Goal: Task Accomplishment & Management: Complete application form

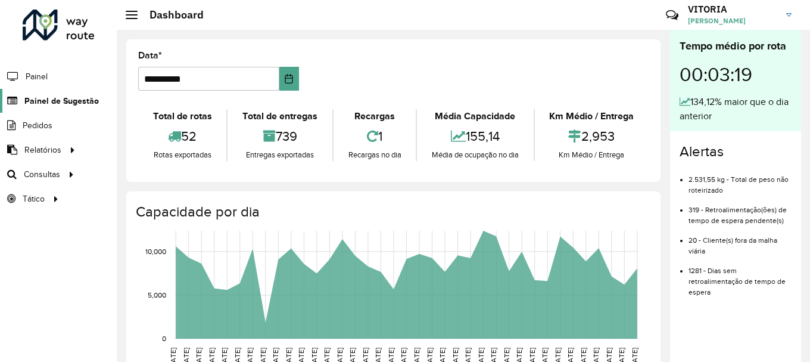
click at [62, 104] on span "Painel de Sugestão" at bounding box center [61, 101] width 74 height 13
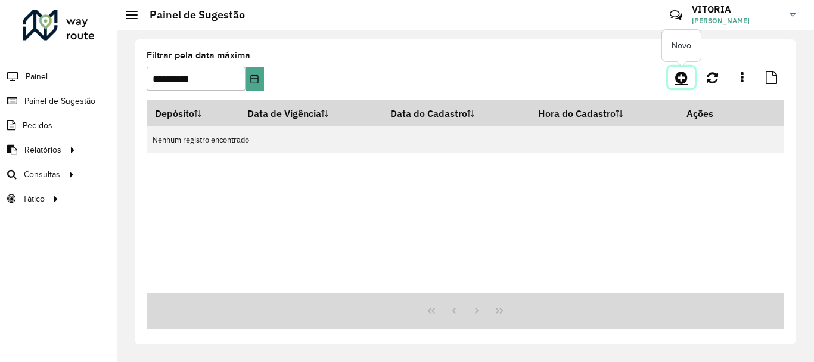
click at [686, 74] on icon at bounding box center [681, 77] width 13 height 14
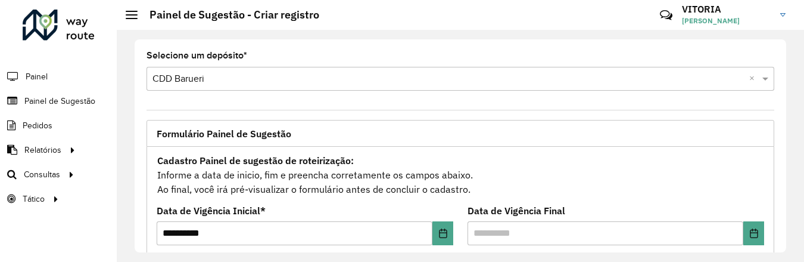
drag, startPoint x: 802, startPoint y: 102, endPoint x: 804, endPoint y: 92, distance: 10.9
click at [804, 92] on div "**********" at bounding box center [460, 146] width 687 height 232
click at [71, 105] on span "Painel de Sugestão" at bounding box center [61, 101] width 74 height 13
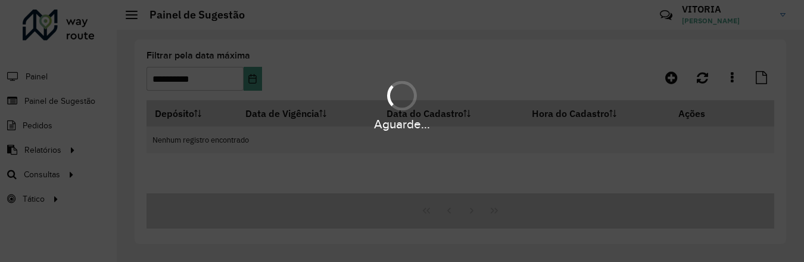
click at [262, 83] on div "Aguarde..." at bounding box center [402, 104] width 804 height 57
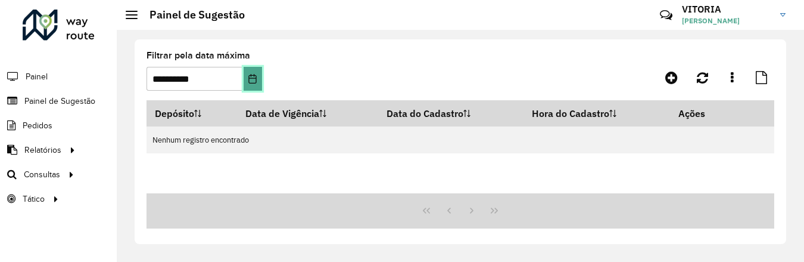
click at [259, 82] on button "Choose Date" at bounding box center [253, 79] width 18 height 24
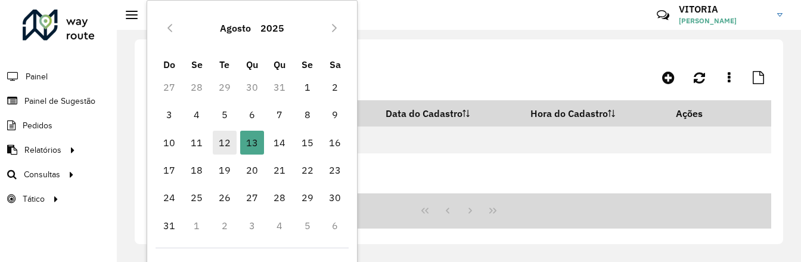
click at [225, 141] on span "12" at bounding box center [225, 142] width 24 height 24
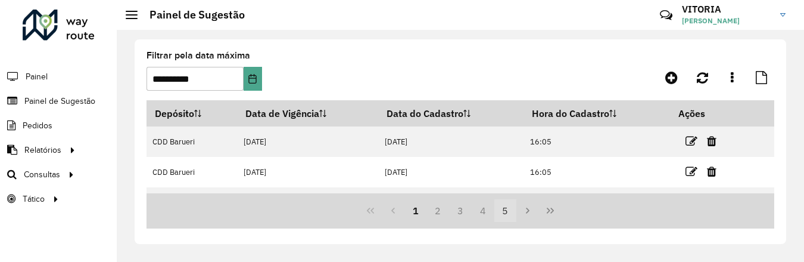
click at [505, 215] on button "5" at bounding box center [505, 210] width 23 height 23
click at [505, 215] on button "9" at bounding box center [505, 210] width 23 height 23
click at [505, 215] on button "11" at bounding box center [505, 210] width 23 height 23
click at [505, 215] on button "15" at bounding box center [505, 210] width 23 height 23
click at [505, 215] on button "19" at bounding box center [505, 210] width 23 height 23
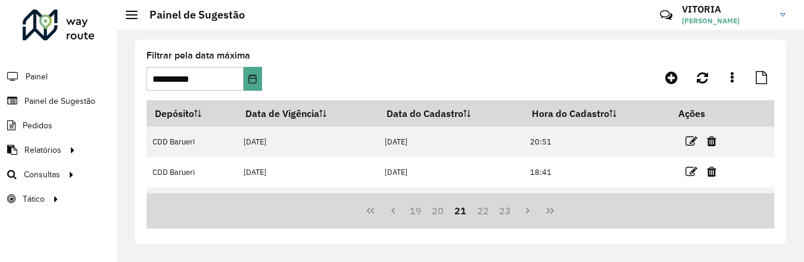
click at [505, 215] on button "23" at bounding box center [505, 210] width 23 height 23
click at [505, 215] on button "27" at bounding box center [505, 210] width 23 height 23
click at [505, 215] on button "29" at bounding box center [505, 210] width 23 height 23
click at [506, 215] on button "31" at bounding box center [505, 210] width 23 height 23
click at [506, 215] on button "33" at bounding box center [505, 210] width 23 height 23
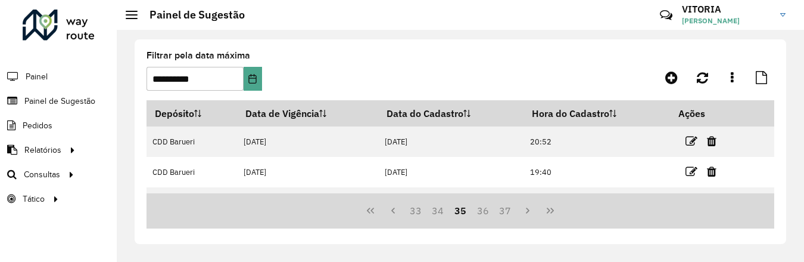
click at [506, 215] on button "37" at bounding box center [505, 210] width 23 height 23
click at [506, 215] on button "39" at bounding box center [505, 210] width 23 height 23
click at [506, 215] on button "41" at bounding box center [505, 210] width 23 height 23
click at [506, 215] on button "45" at bounding box center [505, 210] width 23 height 23
click at [506, 215] on button "47" at bounding box center [505, 210] width 23 height 23
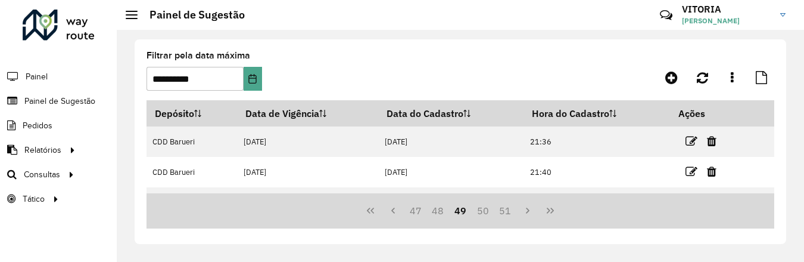
click at [506, 215] on button "51" at bounding box center [505, 210] width 23 height 23
click at [506, 215] on button "53" at bounding box center [505, 210] width 23 height 23
click at [506, 215] on button "57" at bounding box center [505, 210] width 23 height 23
click at [506, 215] on button "59" at bounding box center [505, 210] width 23 height 23
click at [506, 215] on button "61" at bounding box center [505, 210] width 23 height 23
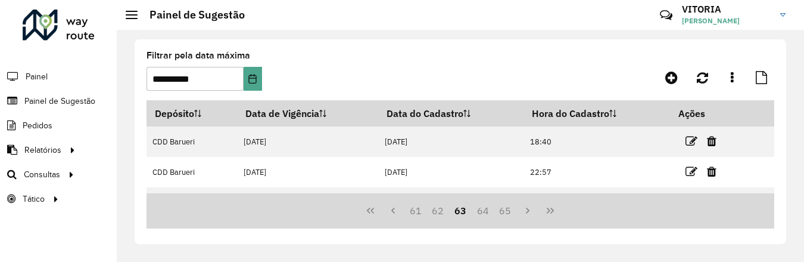
click at [506, 215] on button "65" at bounding box center [505, 210] width 23 height 23
click at [506, 215] on button "68" at bounding box center [505, 210] width 23 height 23
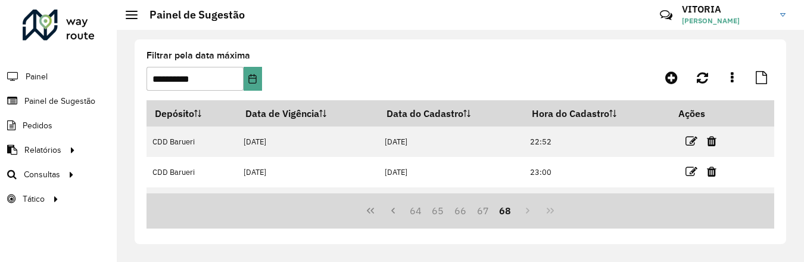
click at [506, 215] on button "68" at bounding box center [505, 210] width 23 height 23
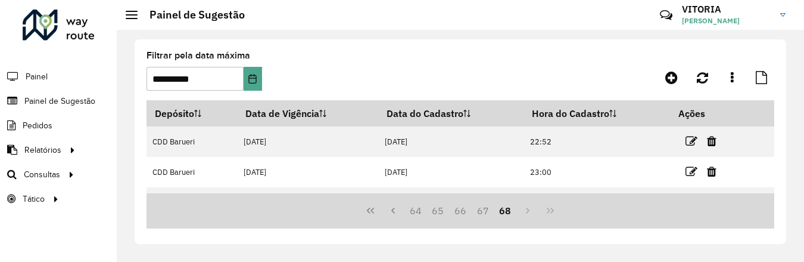
click at [506, 215] on button "68" at bounding box center [505, 210] width 23 height 23
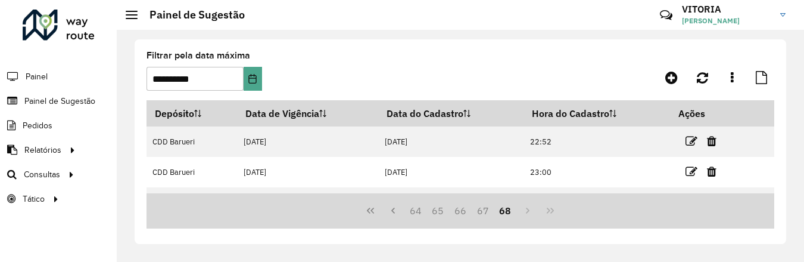
click at [506, 215] on button "68" at bounding box center [505, 210] width 23 height 23
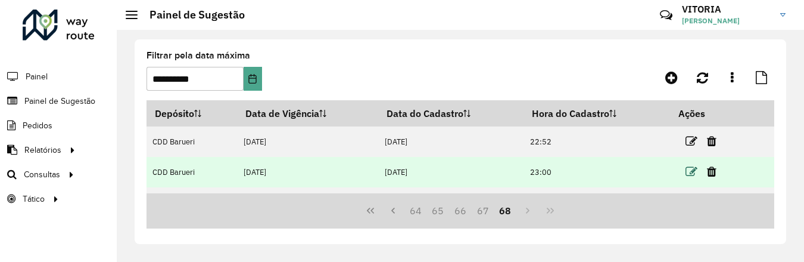
click at [691, 172] on icon at bounding box center [692, 172] width 12 height 12
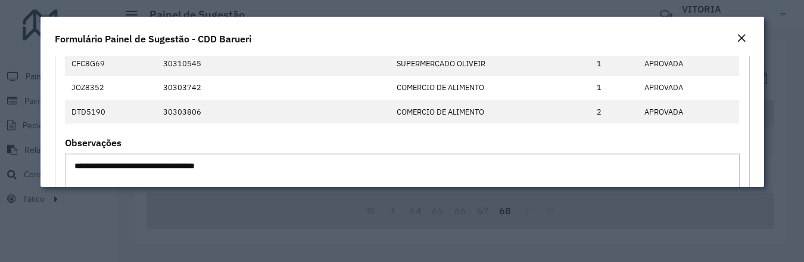
scroll to position [596, 0]
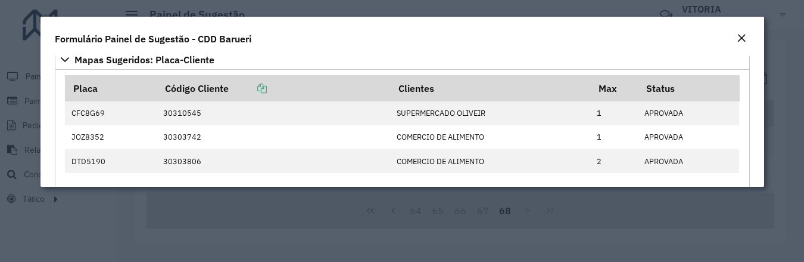
click at [745, 36] on em "Close" at bounding box center [742, 38] width 10 height 10
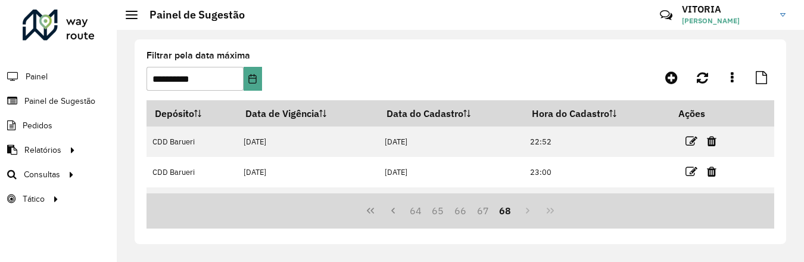
click at [524, 209] on div "64 65 66 67 68" at bounding box center [461, 210] width 628 height 35
click at [528, 211] on div "64 65 66 67 68" at bounding box center [461, 210] width 628 height 35
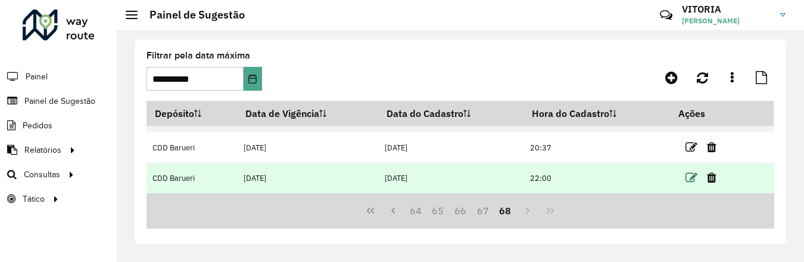
click at [689, 178] on icon at bounding box center [692, 178] width 12 height 12
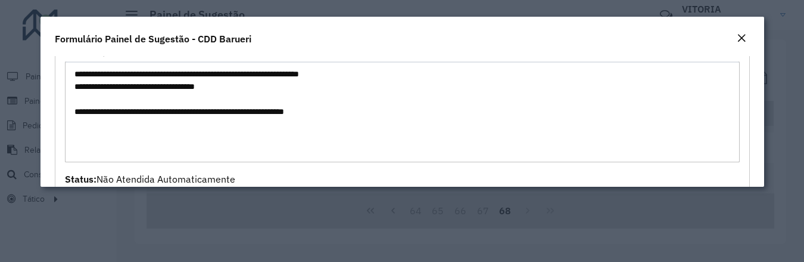
scroll to position [198, 0]
